Goal: Navigation & Orientation: Find specific page/section

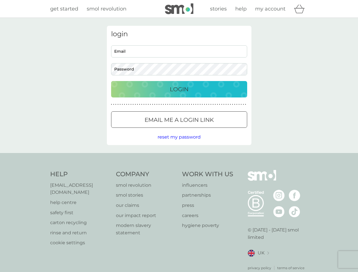
click at [301, 9] on icon "basket" at bounding box center [299, 9] width 11 height 9
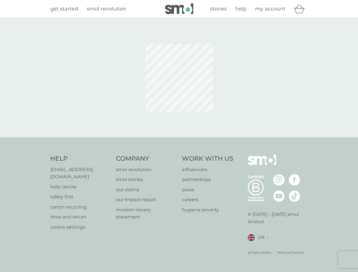
click at [179, 120] on div at bounding box center [179, 78] width 153 height 104
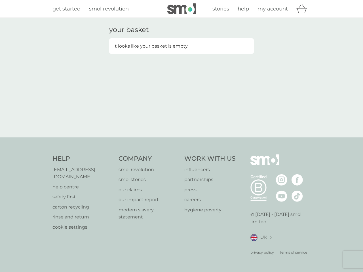
click at [179, 137] on div "your basket It looks like your basket is empty." at bounding box center [181, 78] width 363 height 120
click at [259, 246] on div "privacy policy terms of service" at bounding box center [281, 249] width 60 height 14
